Goal: Task Accomplishment & Management: Use online tool/utility

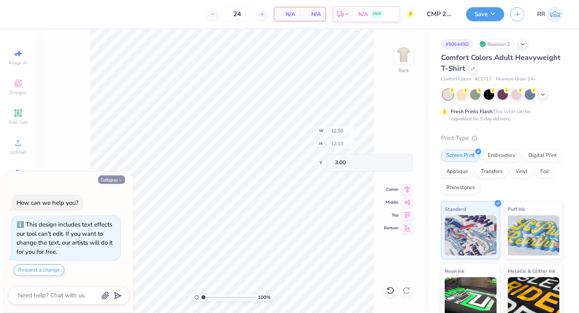
click at [120, 179] on icon "button" at bounding box center [120, 180] width 5 height 5
type textarea "x"
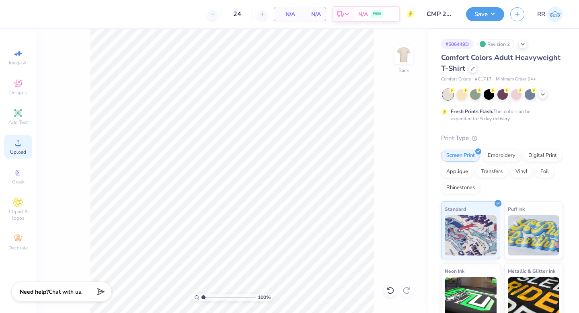
click at [16, 149] on span "Upload" at bounding box center [18, 152] width 16 height 6
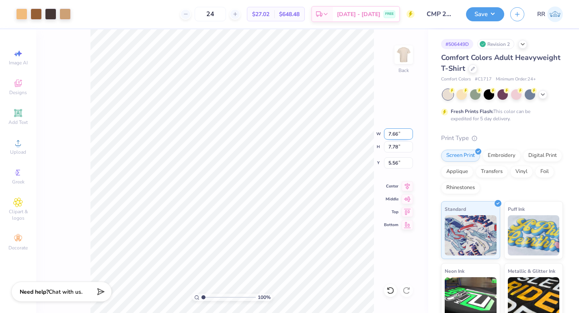
click at [390, 133] on input "7.66" at bounding box center [398, 133] width 29 height 11
click at [397, 138] on input "7.66" at bounding box center [398, 133] width 29 height 11
type input "12.50"
type input "12.70"
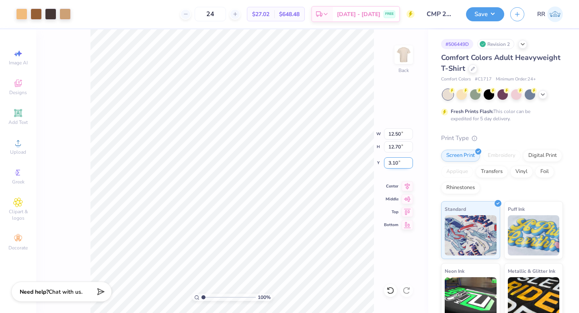
click at [395, 162] on input "3.10" at bounding box center [398, 162] width 29 height 11
click at [406, 185] on icon at bounding box center [407, 185] width 11 height 10
type input "3.00"
click at [479, 9] on button "Save" at bounding box center [485, 13] width 38 height 14
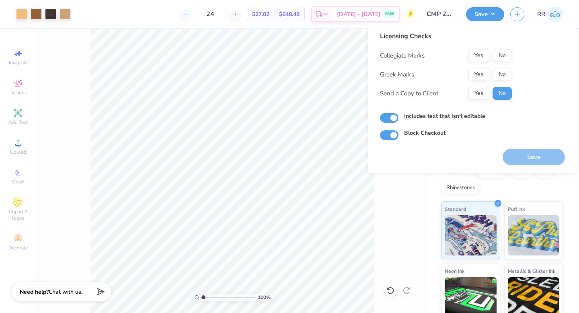
click at [512, 71] on div "Licensing Checks Collegiate Marks Yes No Greek Marks Yes No Send a Copy to Clie…" at bounding box center [472, 85] width 185 height 109
click at [507, 71] on button "No" at bounding box center [502, 74] width 19 height 13
click at [507, 48] on div "Licensing Checks Collegiate Marks Yes No Greek Marks Yes No Send a Copy to Clie…" at bounding box center [446, 68] width 132 height 74
click at [507, 51] on button "No" at bounding box center [502, 55] width 19 height 13
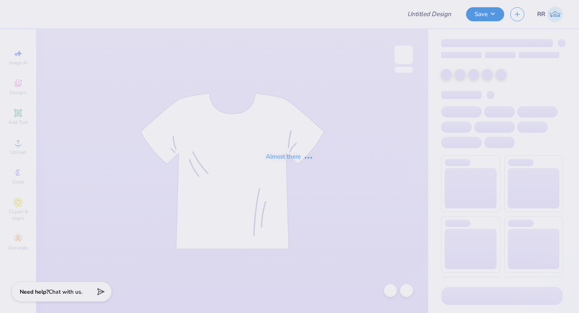
type input "CMP 2026 Swag - [GEOGRAPHIC_DATA][PERSON_NAME]"
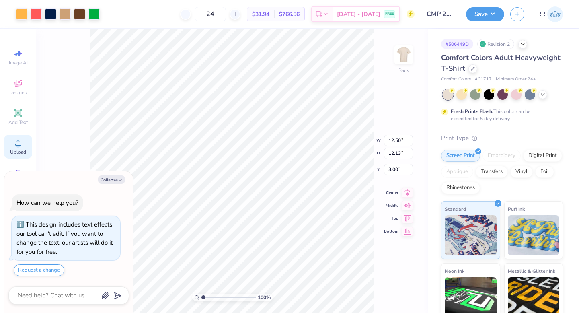
click at [112, 180] on button "Collapse" at bounding box center [111, 179] width 27 height 8
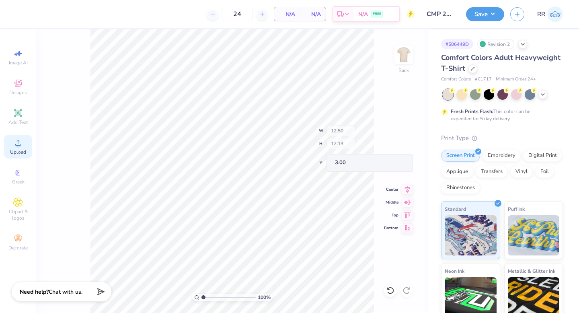
type textarea "x"
click at [21, 142] on icon at bounding box center [18, 143] width 10 height 10
click at [25, 138] on div "Upload" at bounding box center [18, 147] width 28 height 24
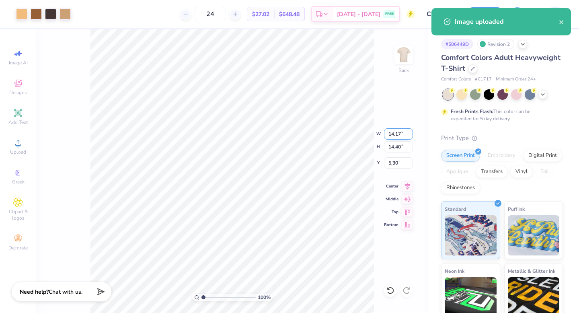
click at [395, 132] on input "14.17" at bounding box center [398, 133] width 29 height 11
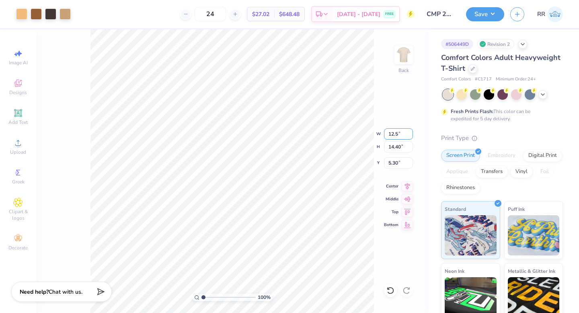
type input "12.5"
type input "3"
type input "12.50"
type input "12.70"
click at [407, 186] on icon at bounding box center [407, 185] width 5 height 7
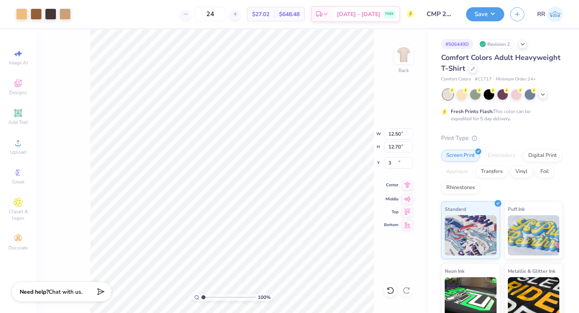
type input "3.00"
click at [497, 14] on button "Save" at bounding box center [485, 13] width 38 height 14
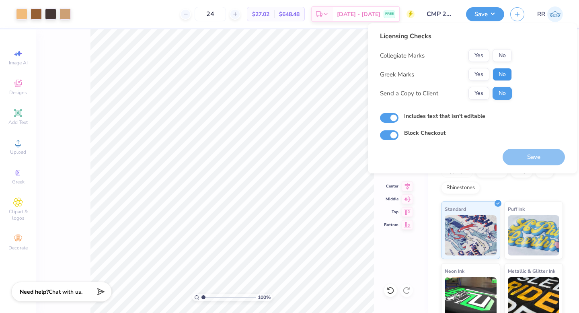
click at [502, 74] on button "No" at bounding box center [502, 74] width 19 height 13
click at [524, 158] on button "Save" at bounding box center [534, 157] width 62 height 16
